Goal: Task Accomplishment & Management: Manage account settings

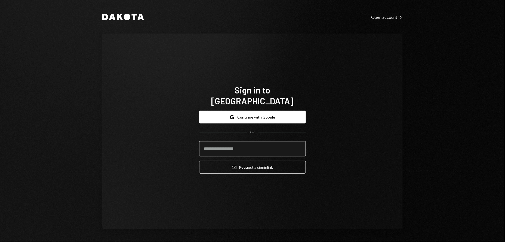
click at [246, 145] on input "email" at bounding box center [252, 148] width 107 height 15
type input "**********"
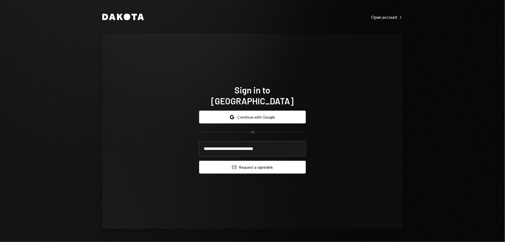
click at [252, 161] on button "Email Request a sign in link" at bounding box center [252, 167] width 107 height 13
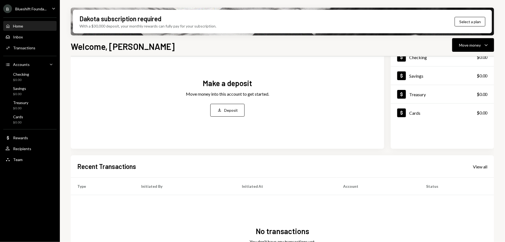
scroll to position [45, 0]
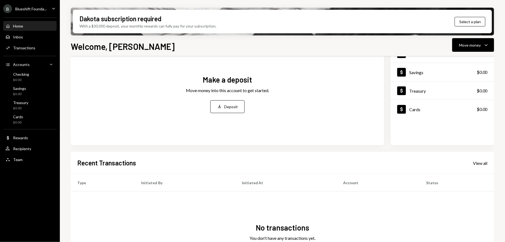
click at [43, 14] on ul "B Blueshift Founda... Caret Down Home Home Inbox Inbox Activities Transactions …" at bounding box center [30, 82] width 60 height 165
click at [49, 11] on div "B Blueshift Founda... Caret Down" at bounding box center [30, 8] width 60 height 9
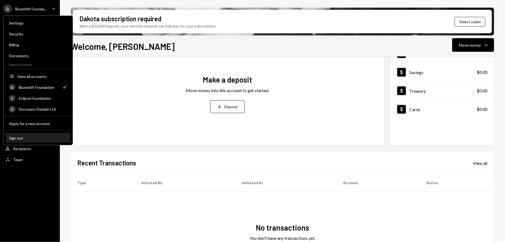
click at [19, 136] on div "Sign out" at bounding box center [38, 137] width 58 height 5
click at [14, 134] on button "Sign out" at bounding box center [38, 138] width 65 height 10
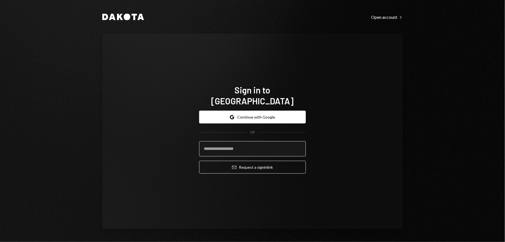
click at [241, 148] on input "email" at bounding box center [252, 148] width 107 height 15
type input "**********"
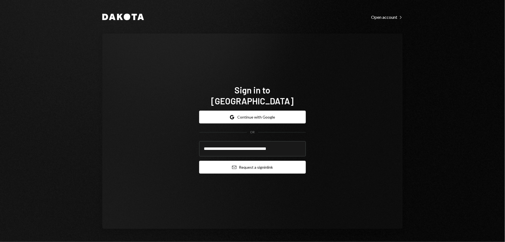
click at [250, 161] on button "Email Request a sign in link" at bounding box center [252, 167] width 107 height 13
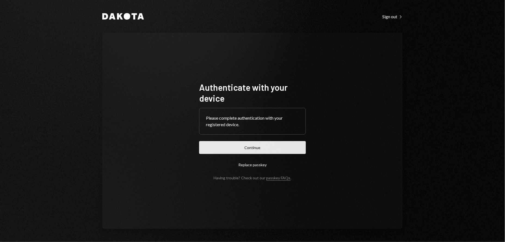
click at [260, 150] on button "Continue" at bounding box center [252, 147] width 107 height 13
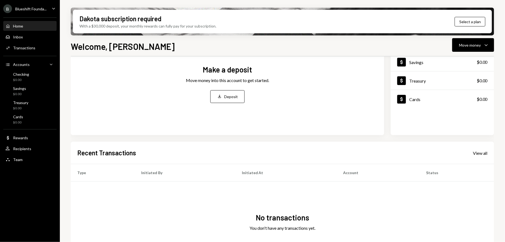
scroll to position [54, 0]
click at [57, 10] on div "B Blueshift Founda... Caret Down" at bounding box center [30, 8] width 60 height 9
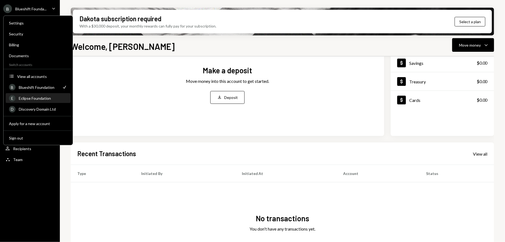
click at [46, 97] on div "Eclipse Foundation" at bounding box center [43, 98] width 48 height 5
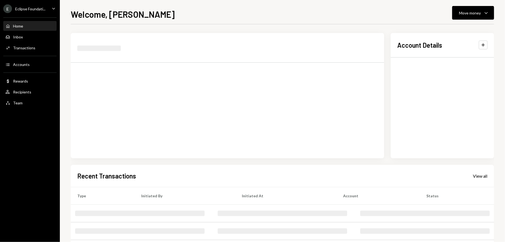
click at [44, 10] on div "Eclipse Foundati..." at bounding box center [30, 9] width 30 height 5
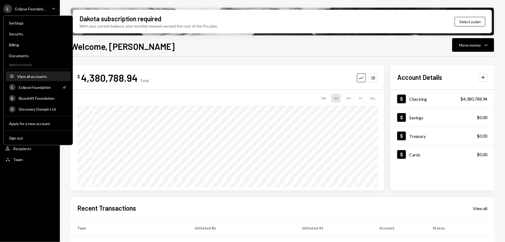
click at [35, 73] on button "Accounts View all accounts" at bounding box center [38, 77] width 65 height 10
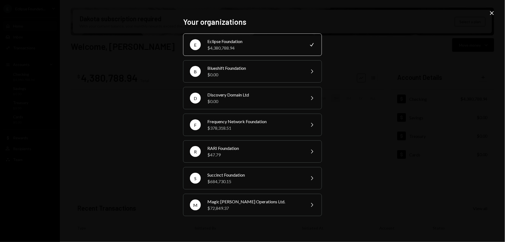
click at [495, 11] on icon "Close" at bounding box center [492, 13] width 7 height 7
